Goal: Find contact information: Find contact information

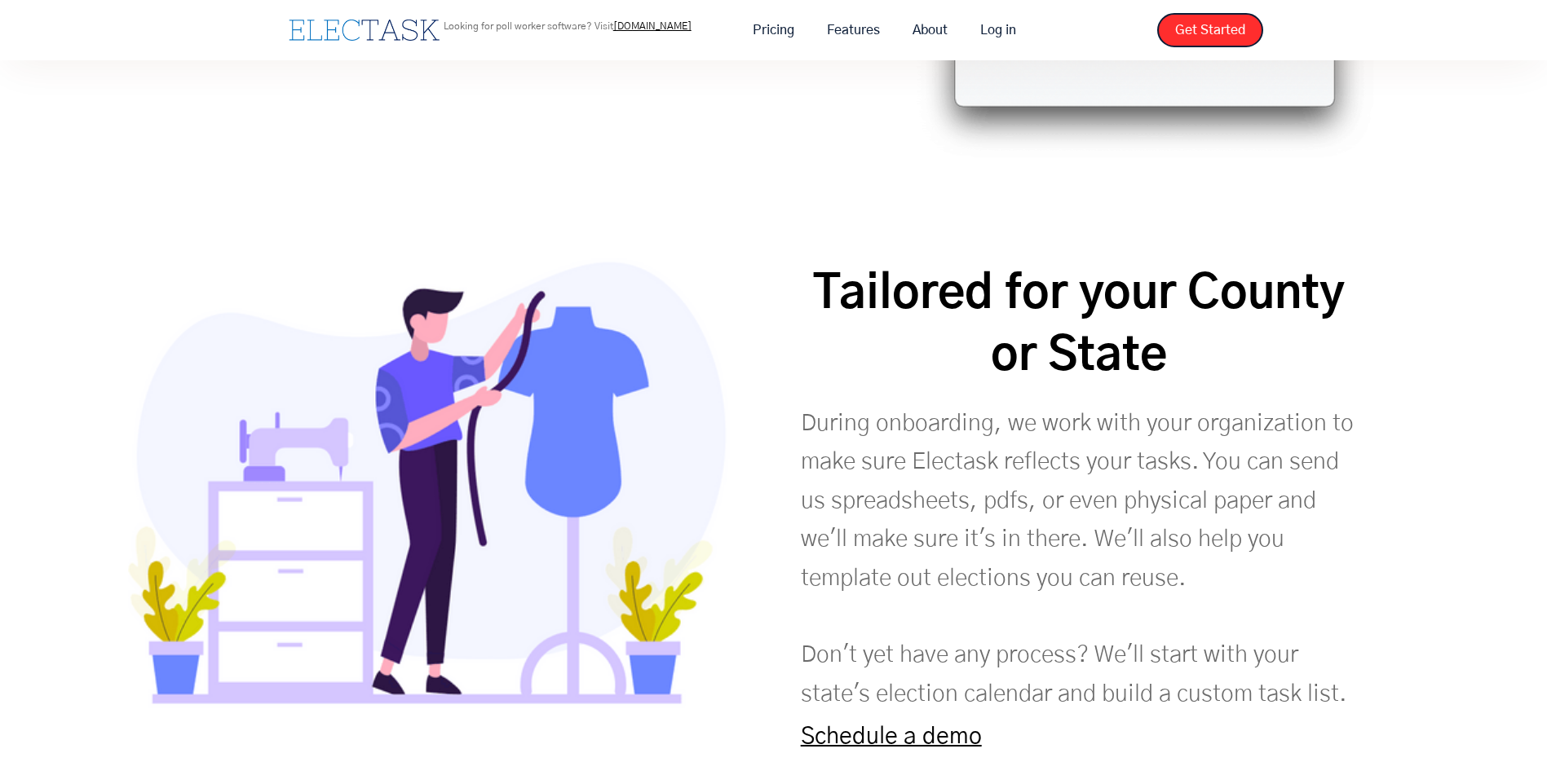
scroll to position [4116, 0]
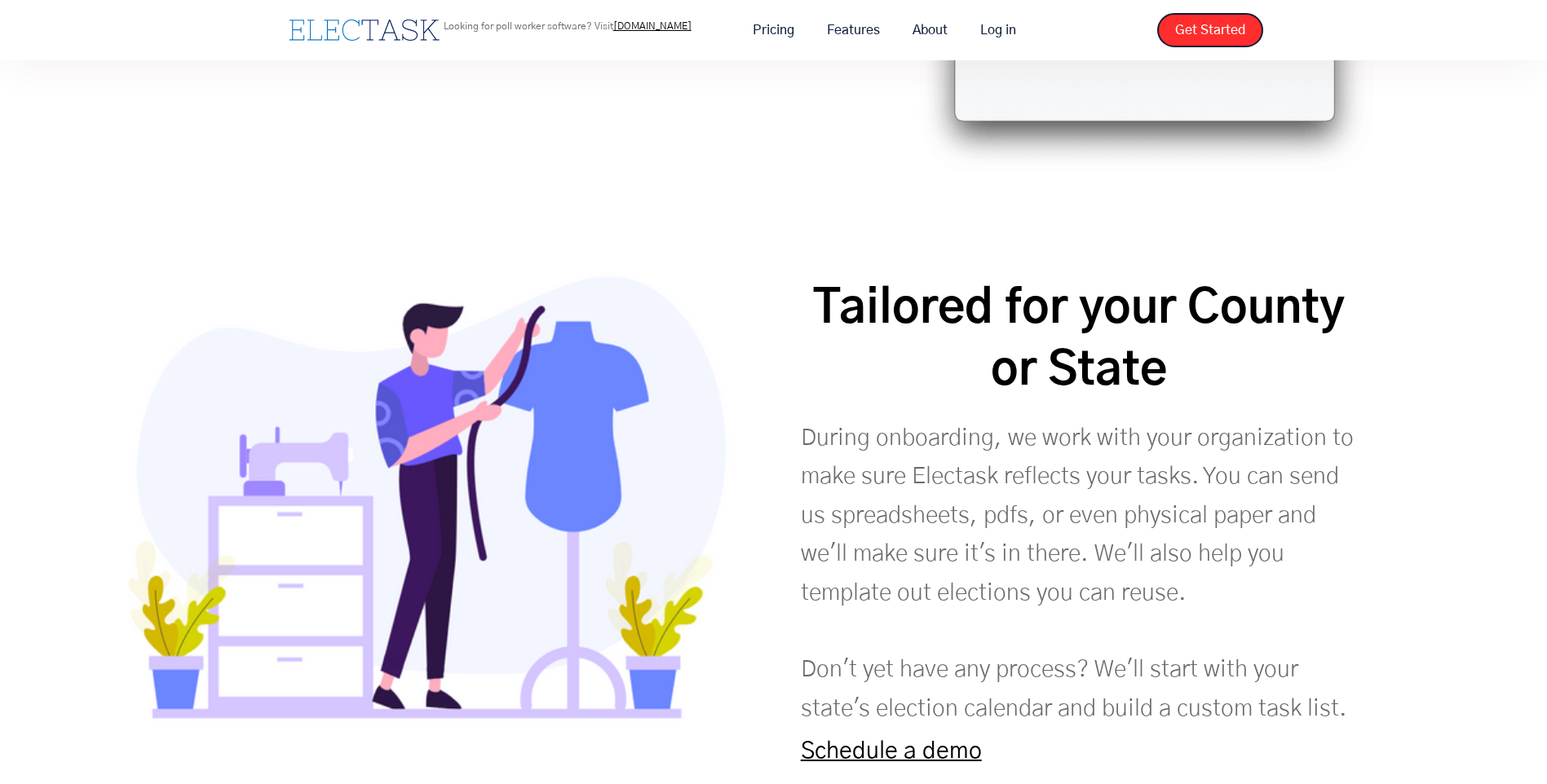
click at [927, 739] on link "Schedule a demo" at bounding box center [891, 751] width 181 height 23
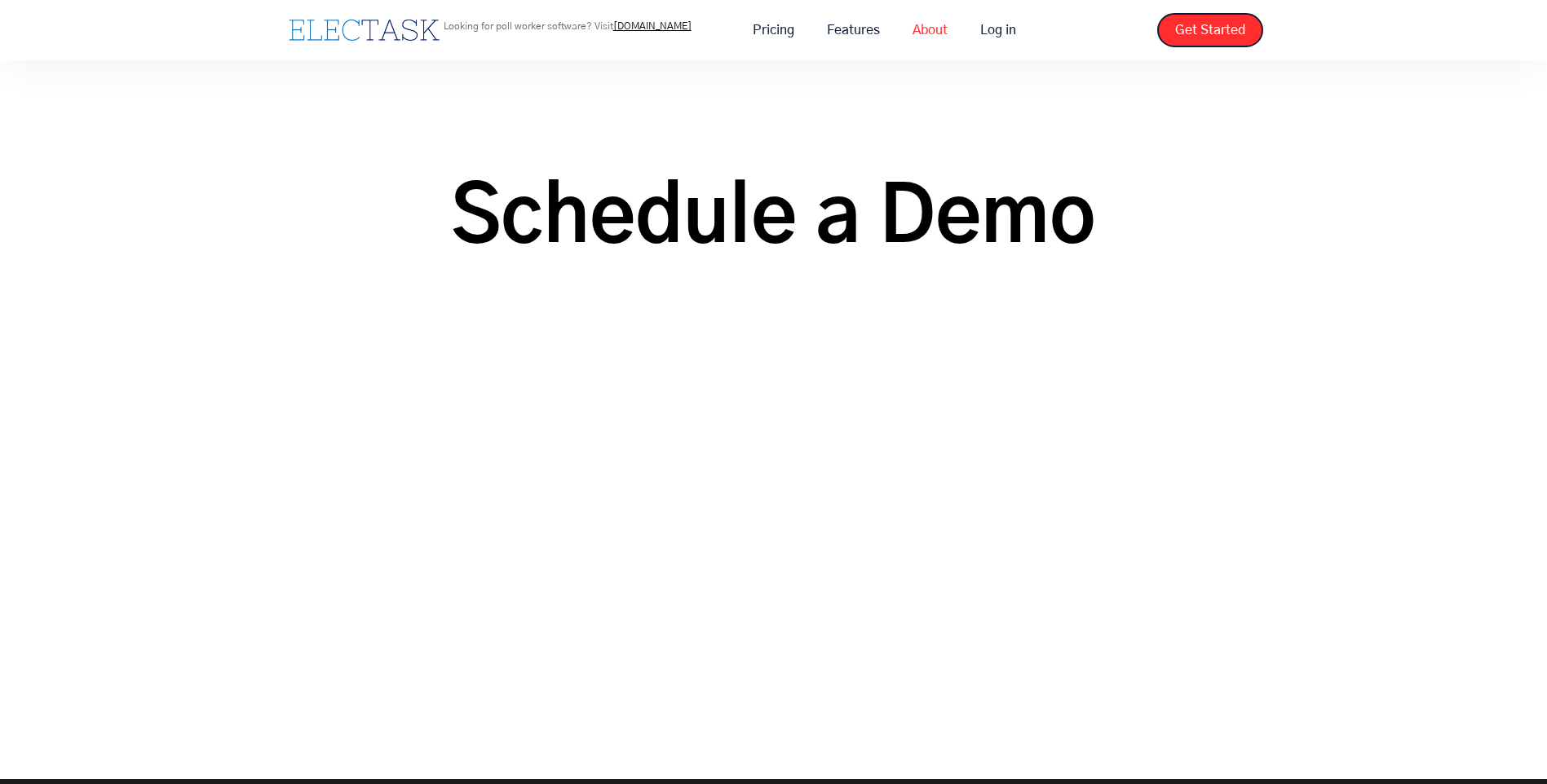
click at [900, 39] on link "About" at bounding box center [929, 30] width 68 height 34
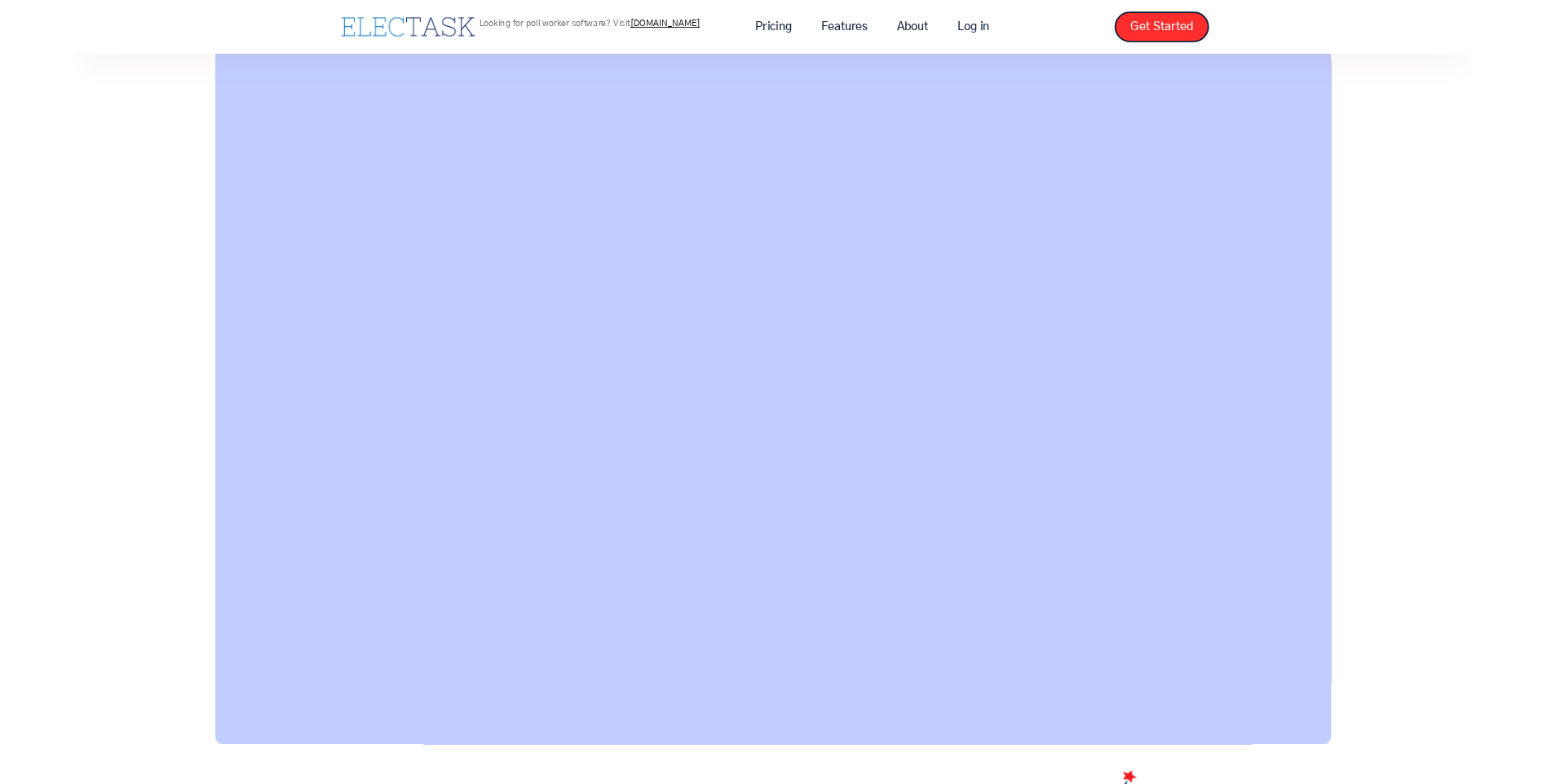
scroll to position [1091, 0]
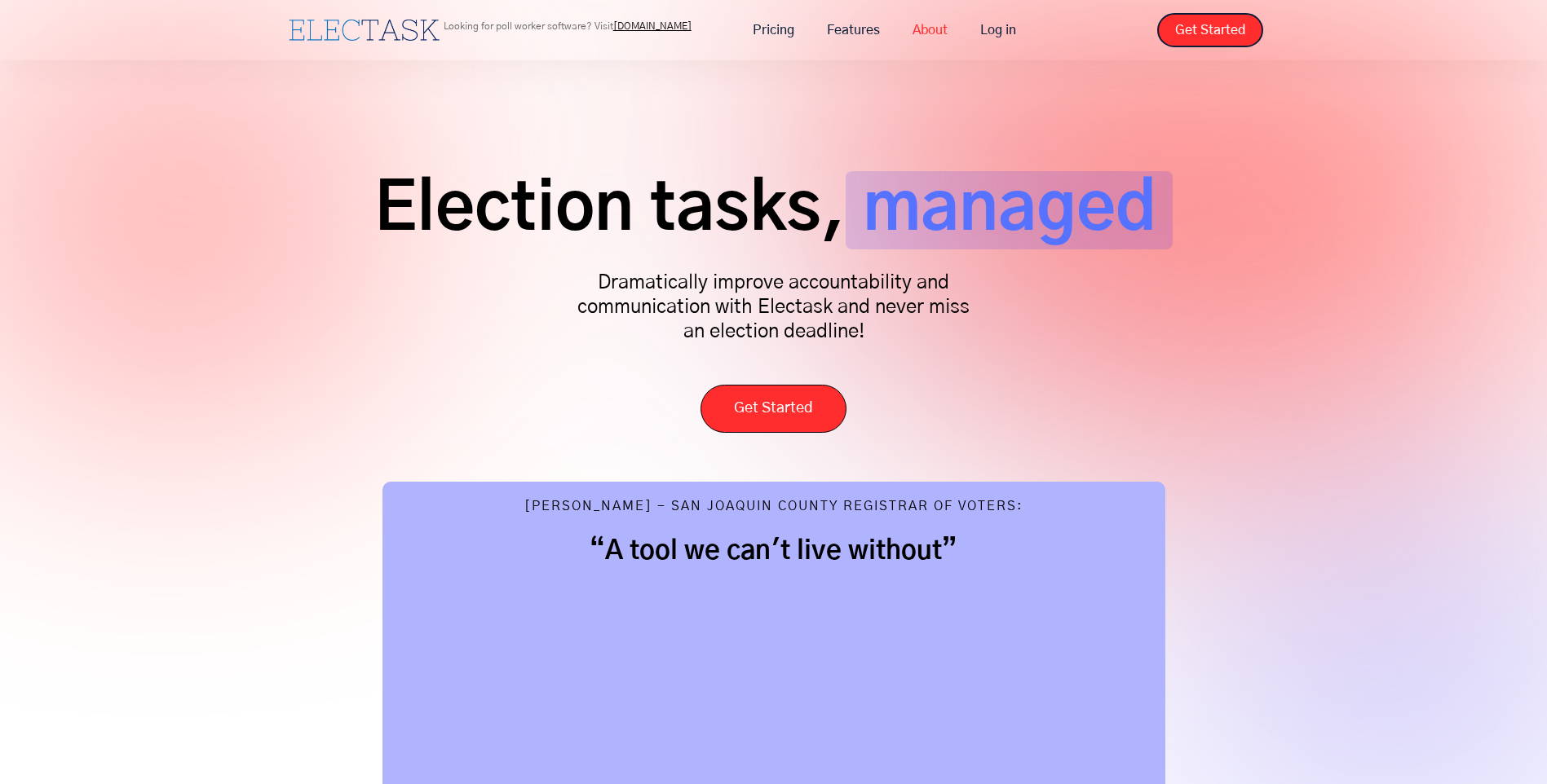
click at [927, 28] on link "About" at bounding box center [929, 30] width 68 height 34
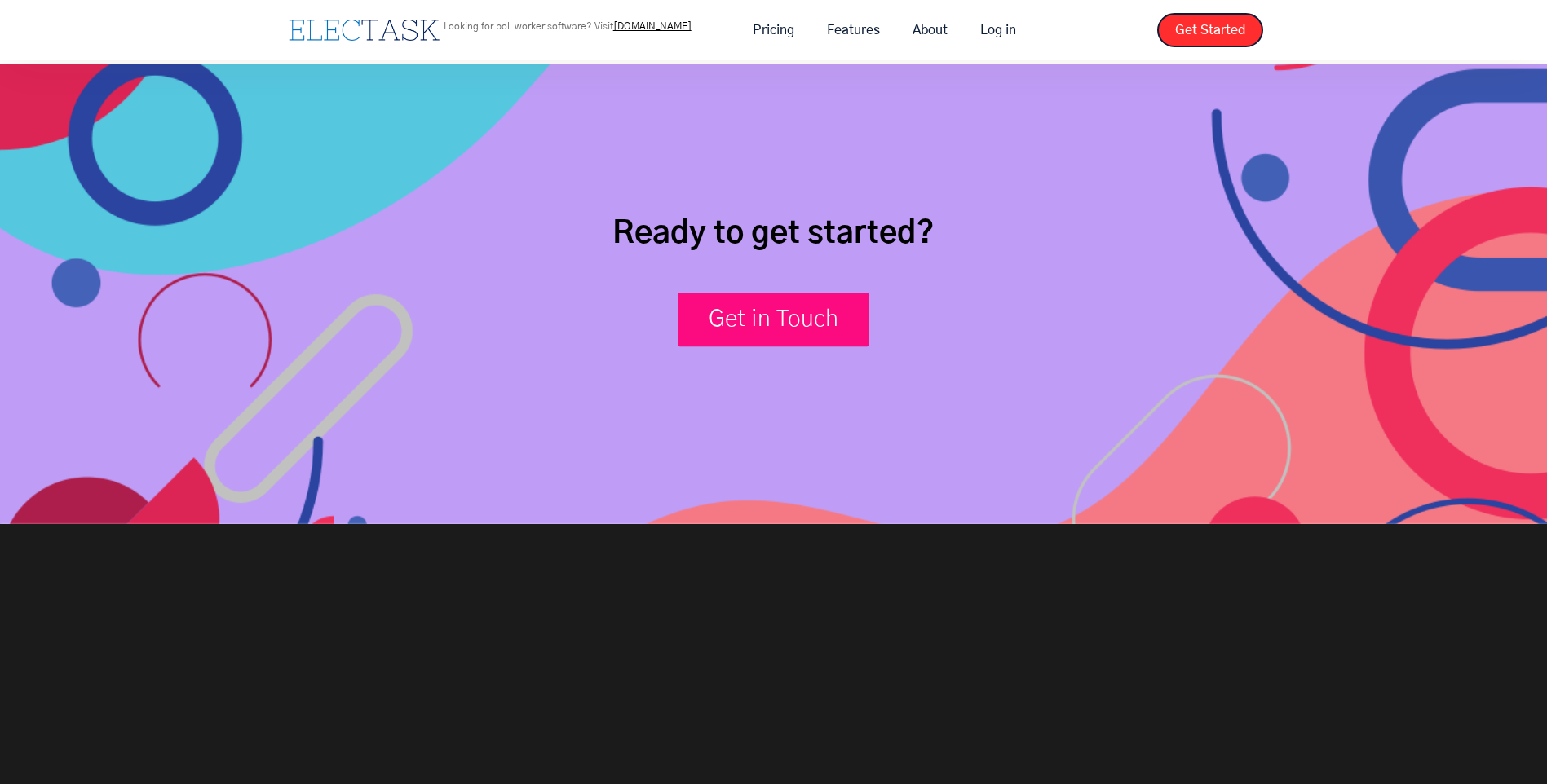
scroll to position [2771, 0]
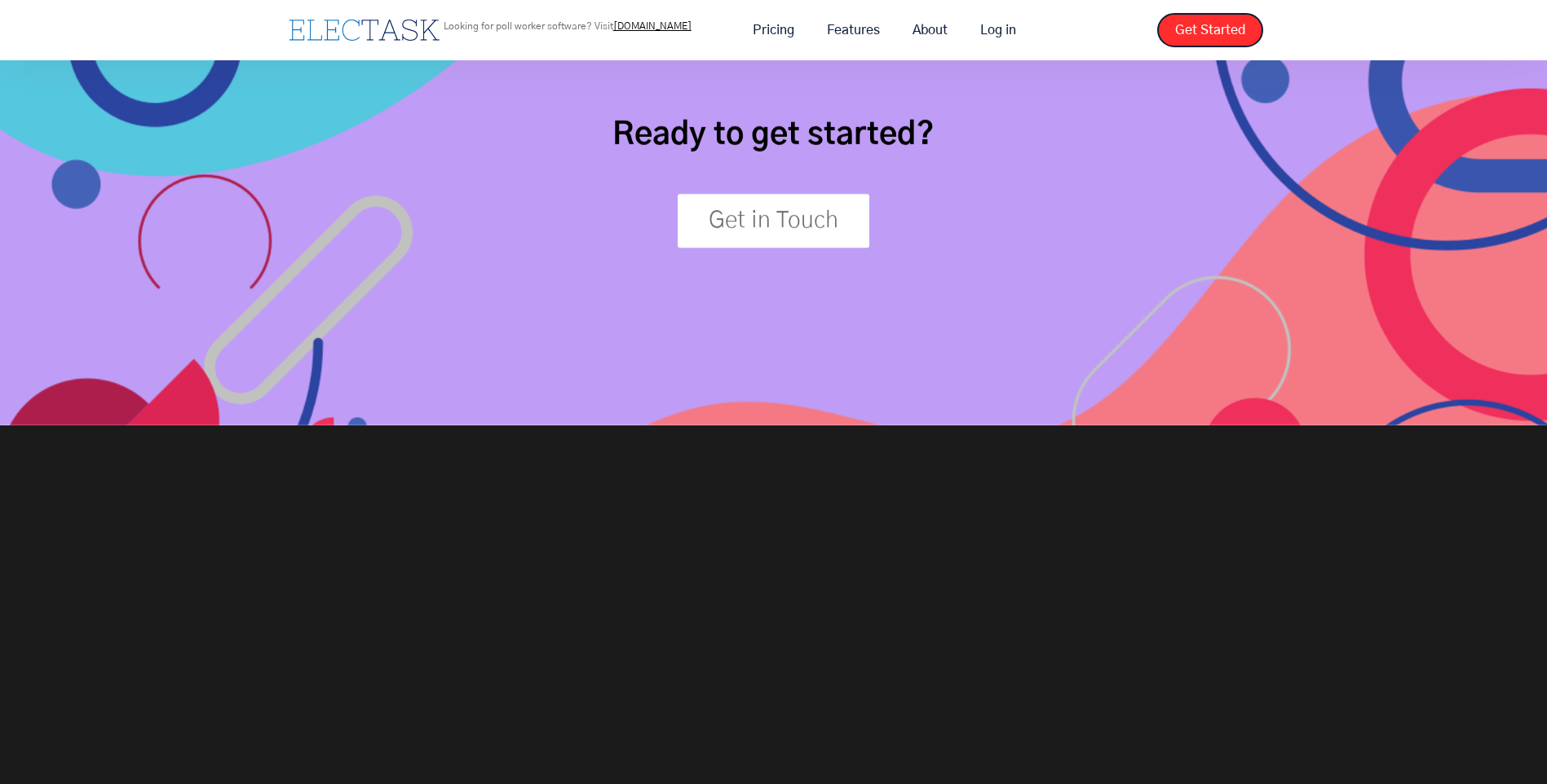
click at [839, 225] on link "Get in Touch" at bounding box center [773, 221] width 192 height 54
click at [792, 223] on link "Get in Touch" at bounding box center [773, 221] width 192 height 54
click at [795, 222] on link "Get in Touch" at bounding box center [773, 221] width 192 height 54
